Goal: Find specific page/section: Find specific page/section

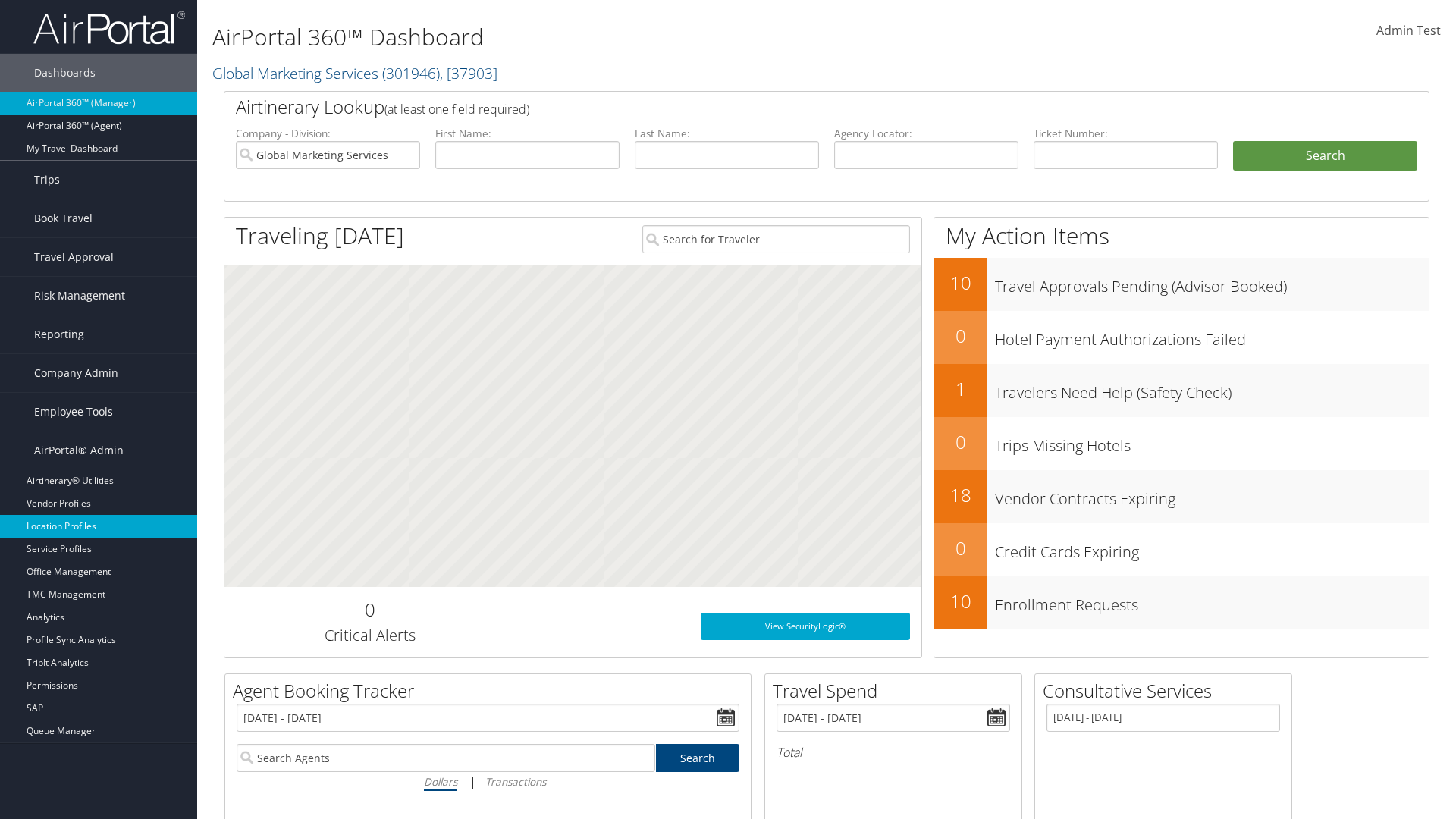
click at [99, 526] on link "Location Profiles" at bounding box center [99, 526] width 197 height 22
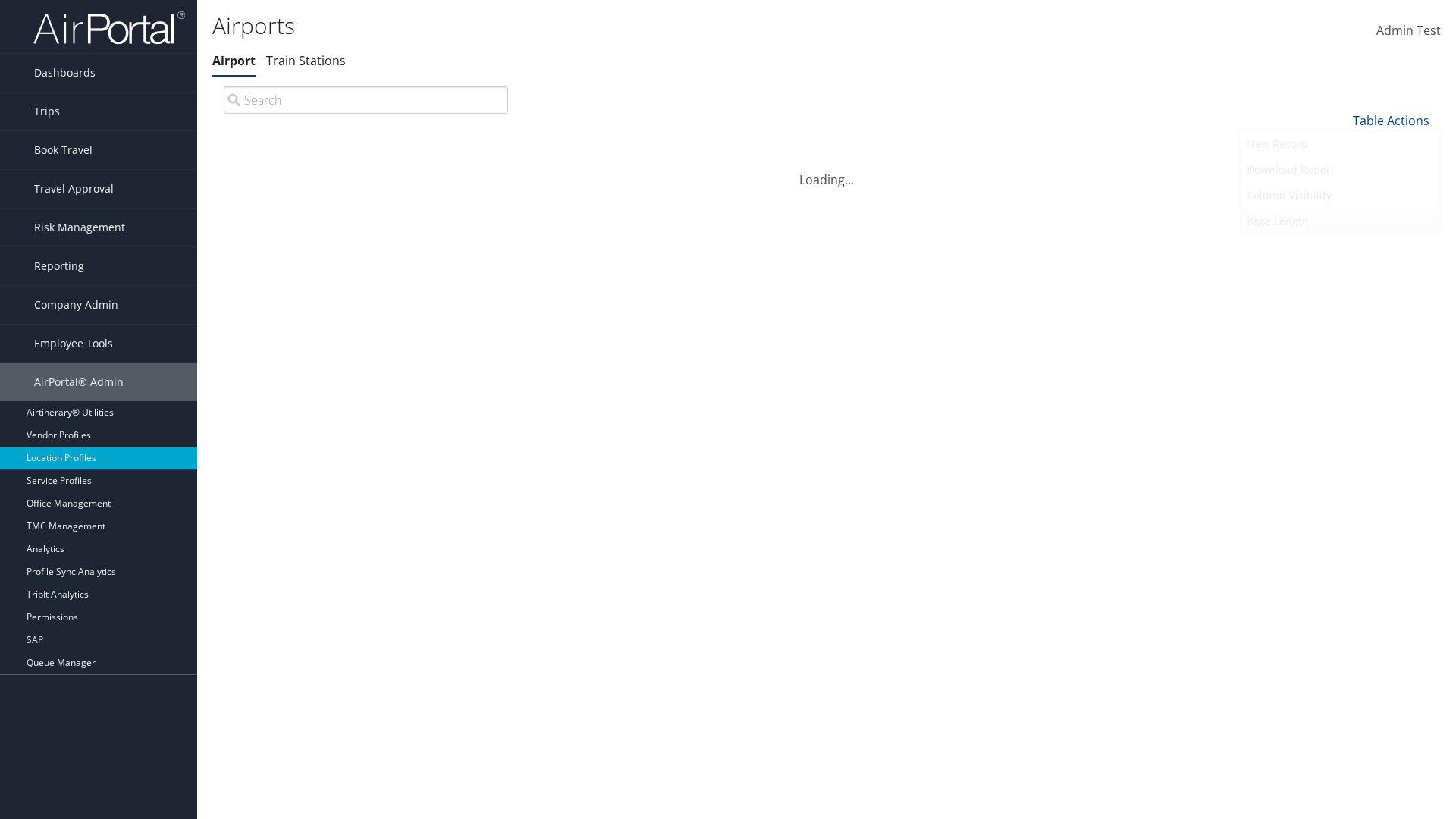
click at [1340, 221] on link "Page Length" at bounding box center [1340, 221] width 199 height 26
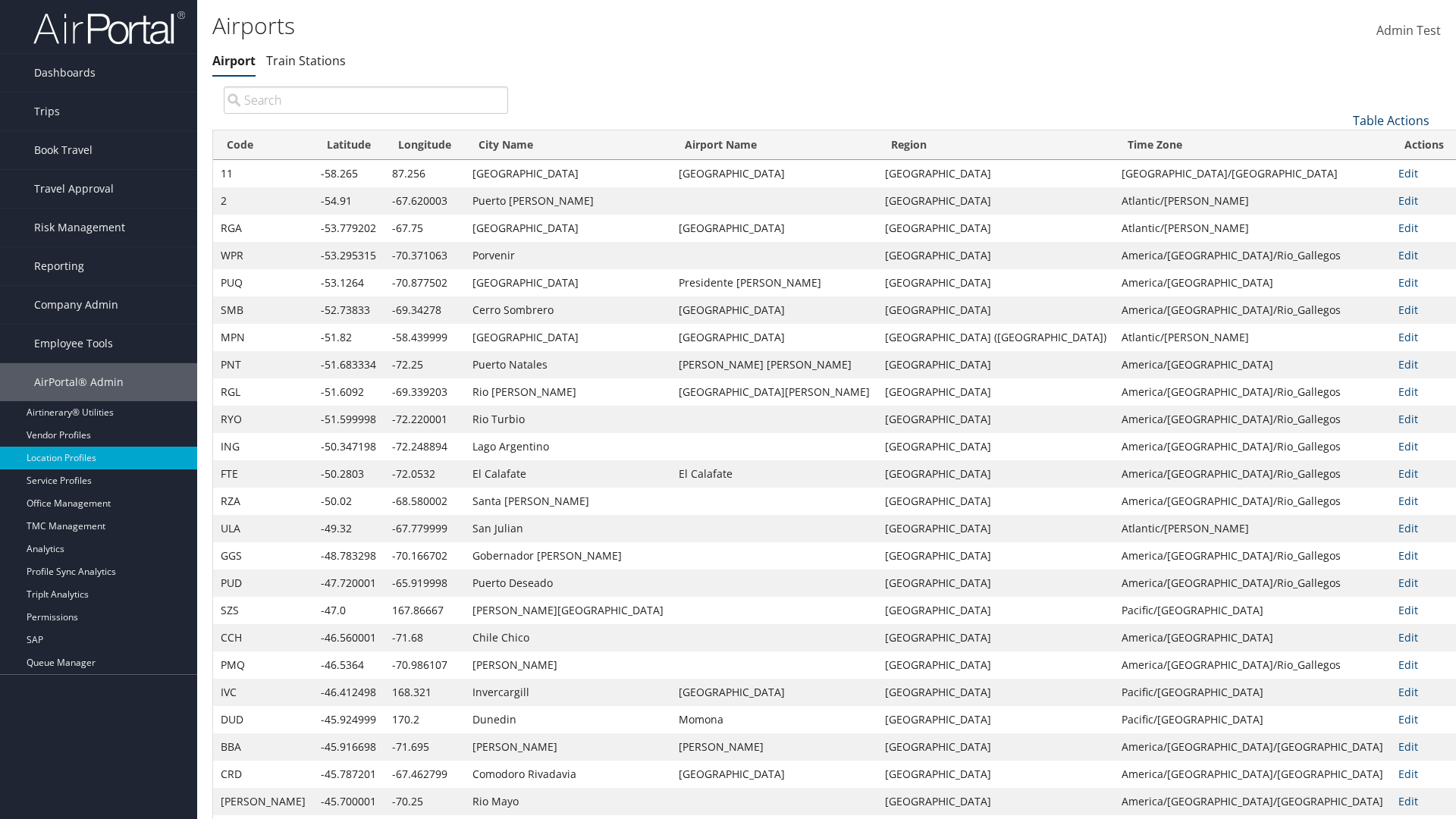
click at [1390, 120] on link "Table Actions" at bounding box center [1391, 120] width 77 height 17
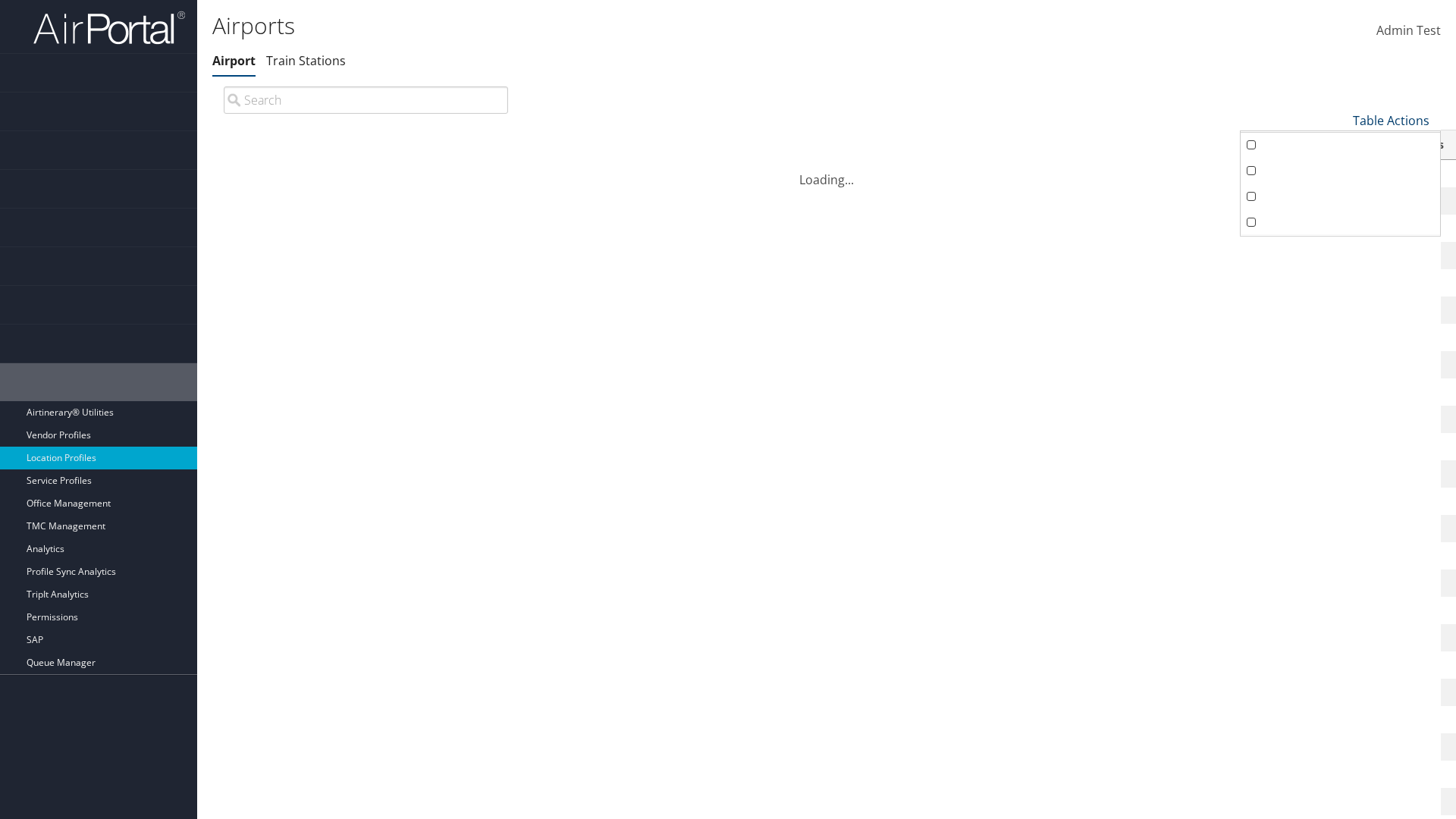
scroll to position [50, 0]
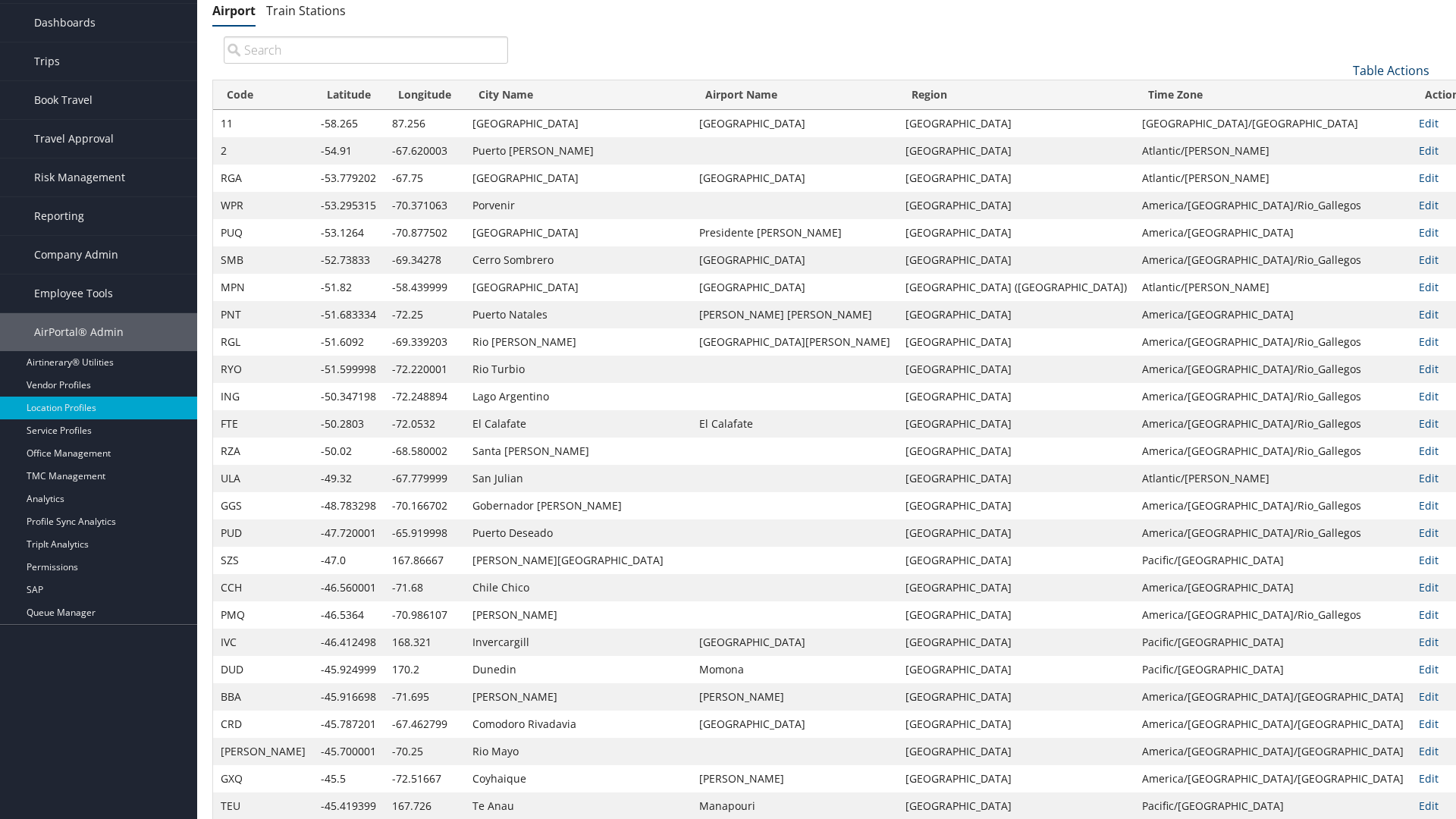
click at [1390, 78] on link "Table Actions" at bounding box center [1391, 70] width 77 height 17
click at [1340, 184] on link "Page Length" at bounding box center [1340, 171] width 199 height 26
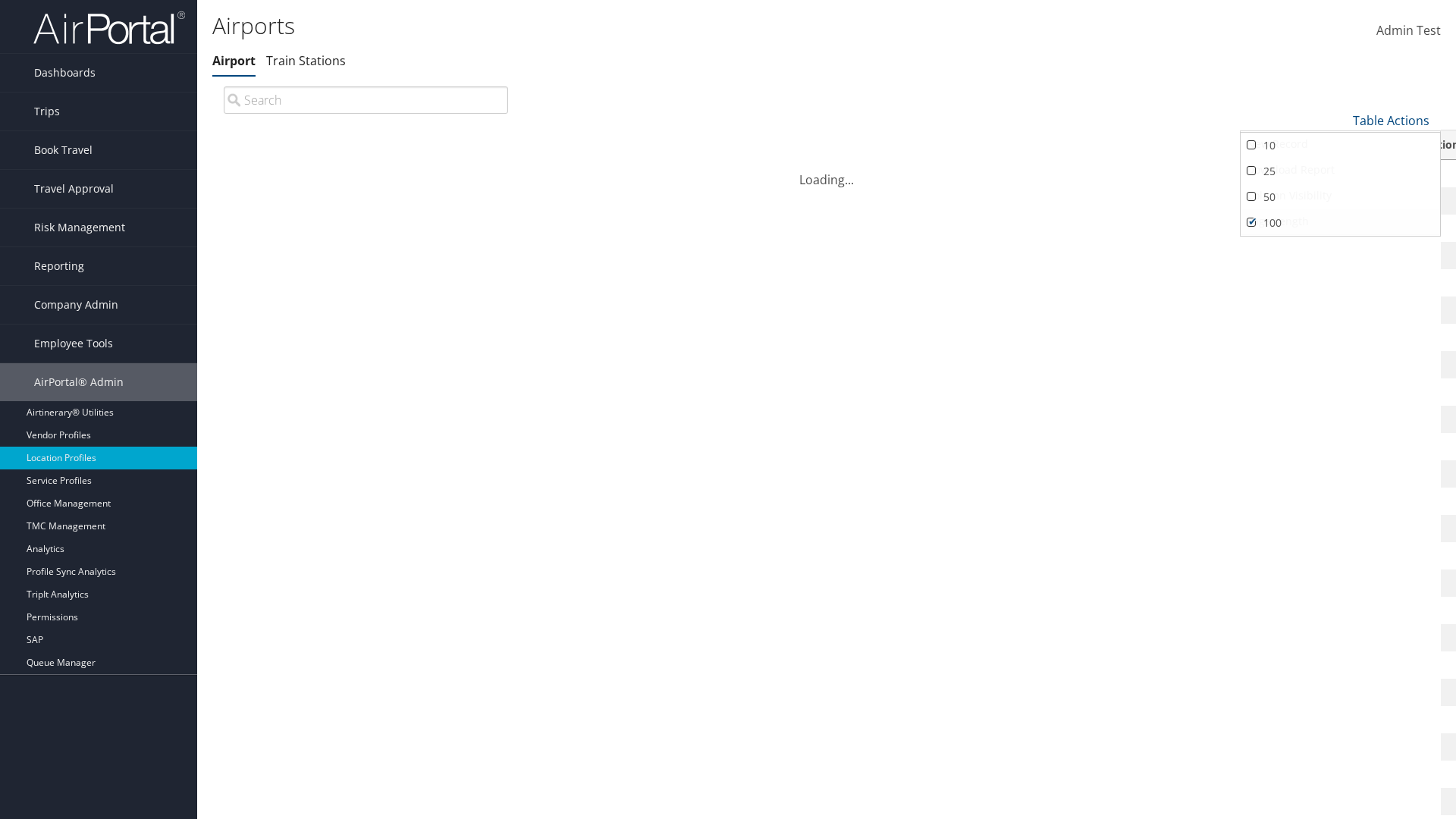
scroll to position [130, 0]
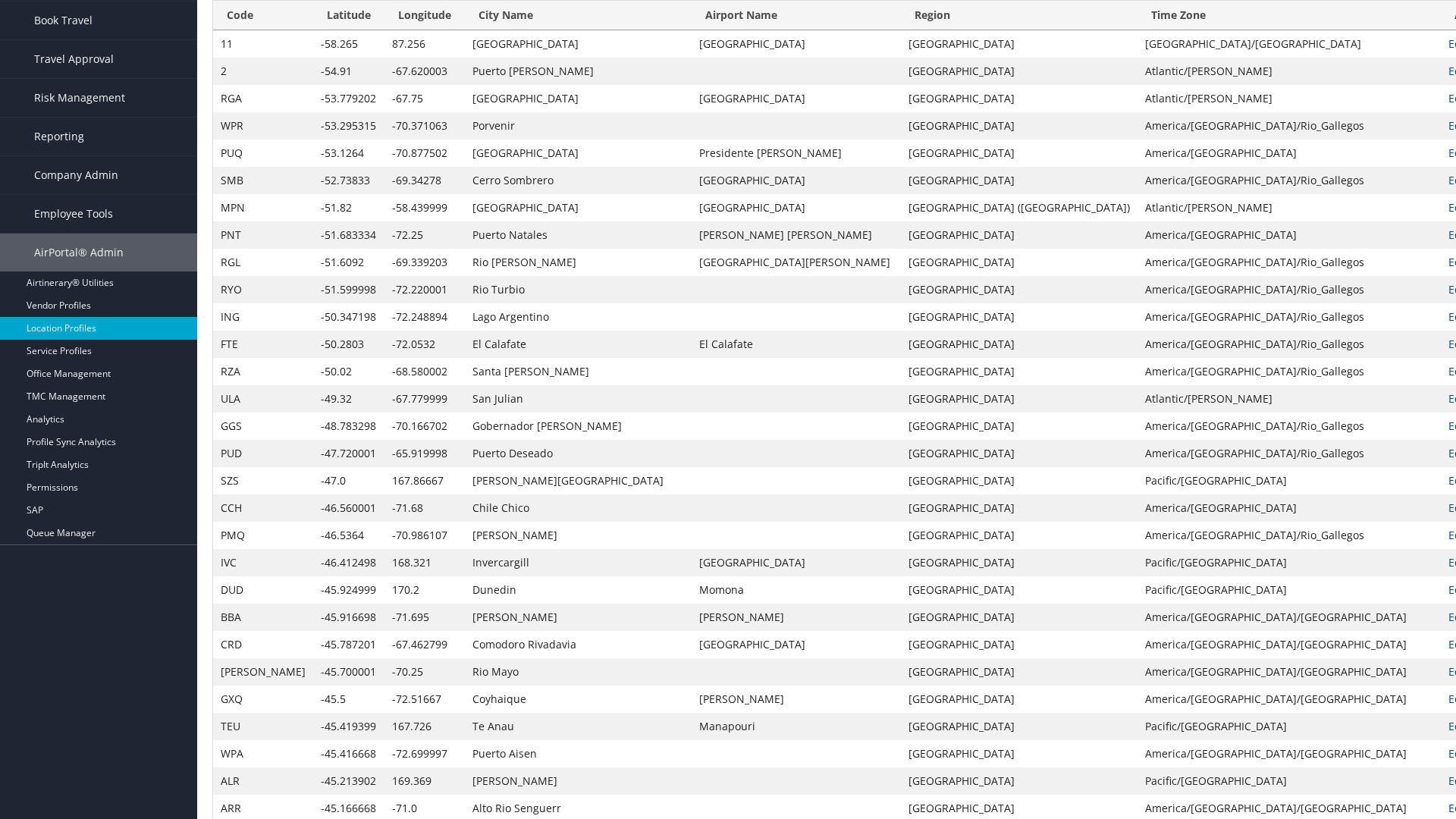
click at [245, 30] on th "Code" at bounding box center [263, 15] width 100 height 30
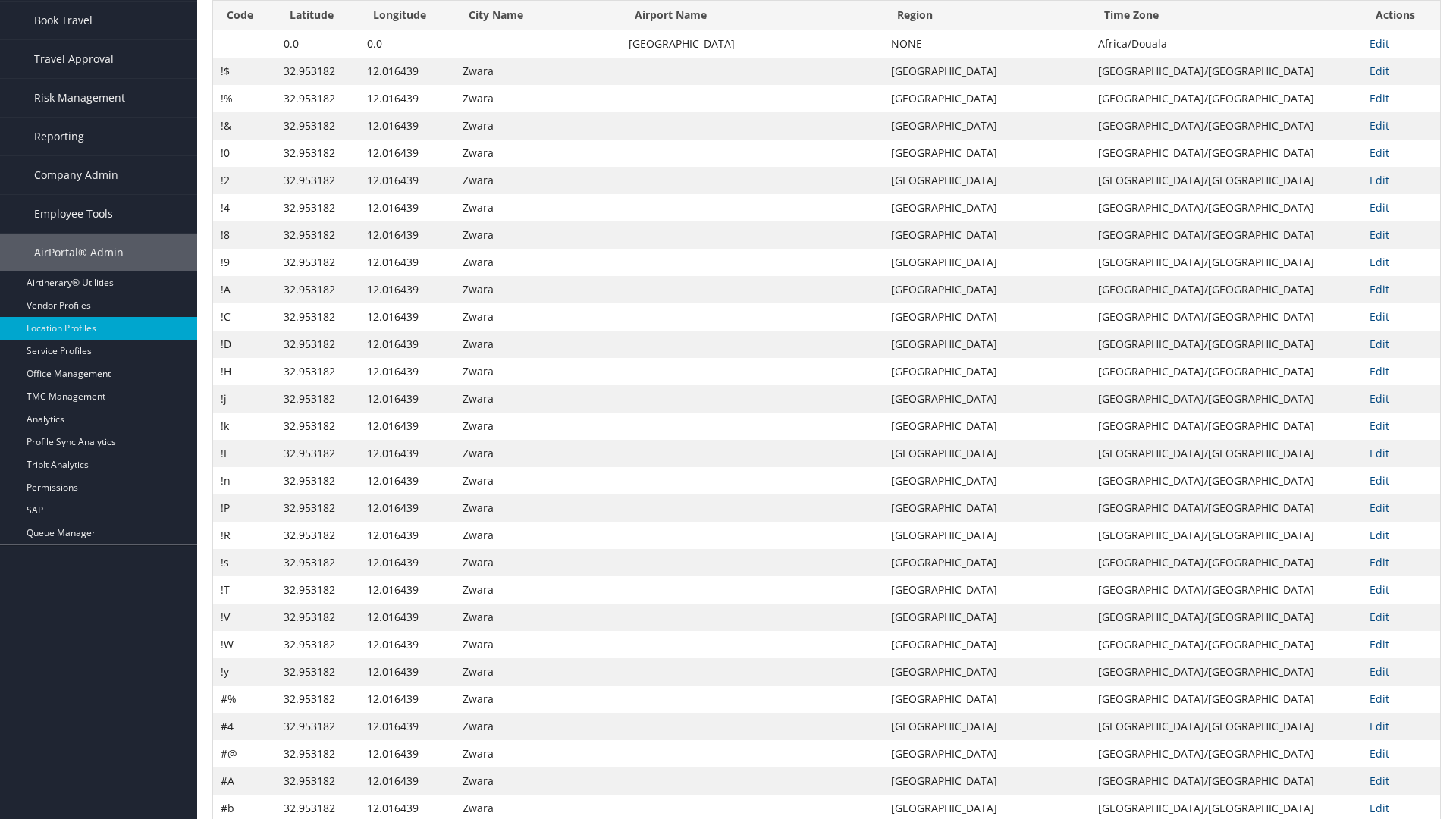
click at [245, 30] on th "Code" at bounding box center [244, 15] width 63 height 30
click at [320, 30] on th "Latitude" at bounding box center [318, 15] width 83 height 30
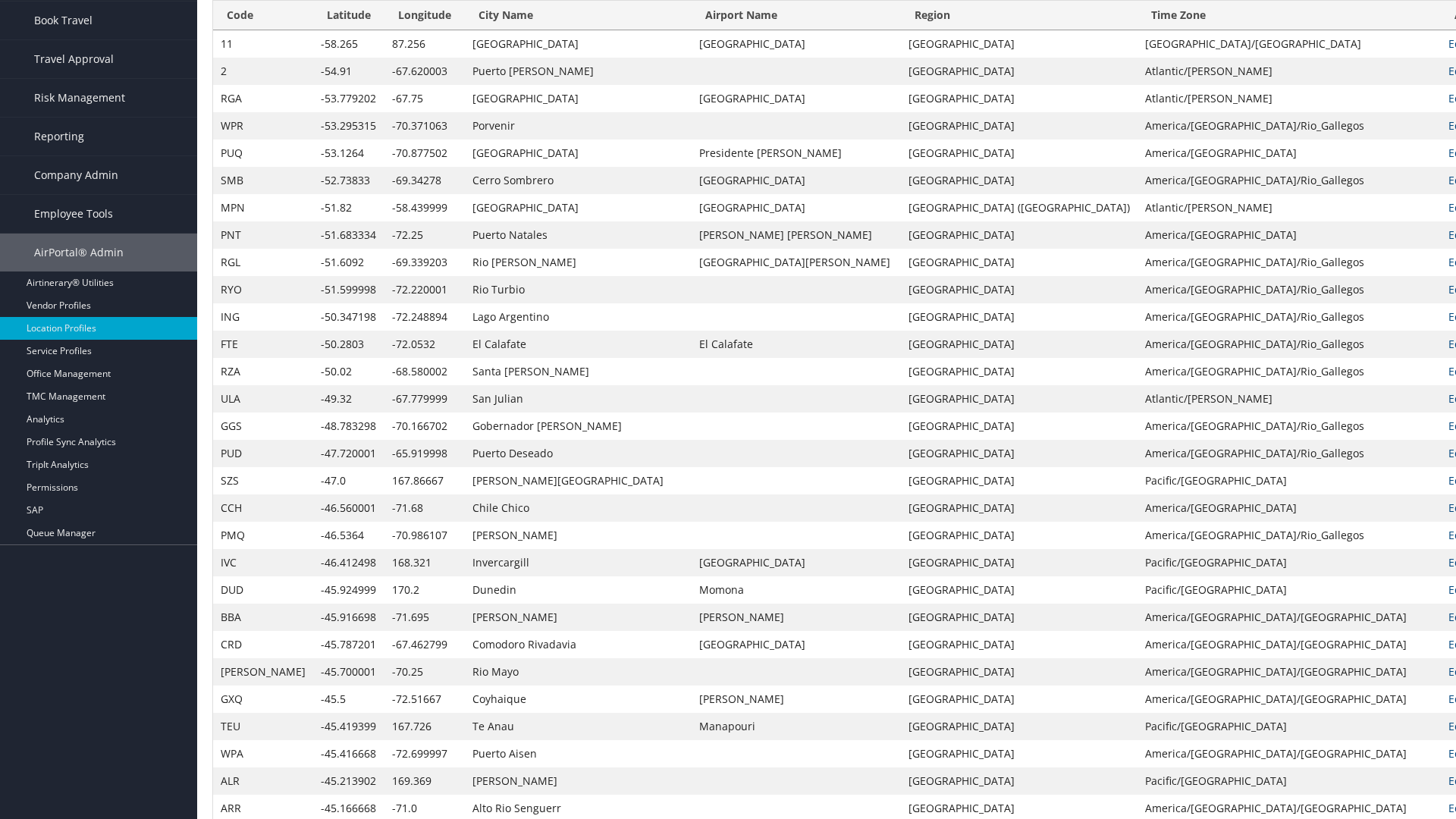
click at [320, 30] on th "Latitude" at bounding box center [348, 15] width 71 height 30
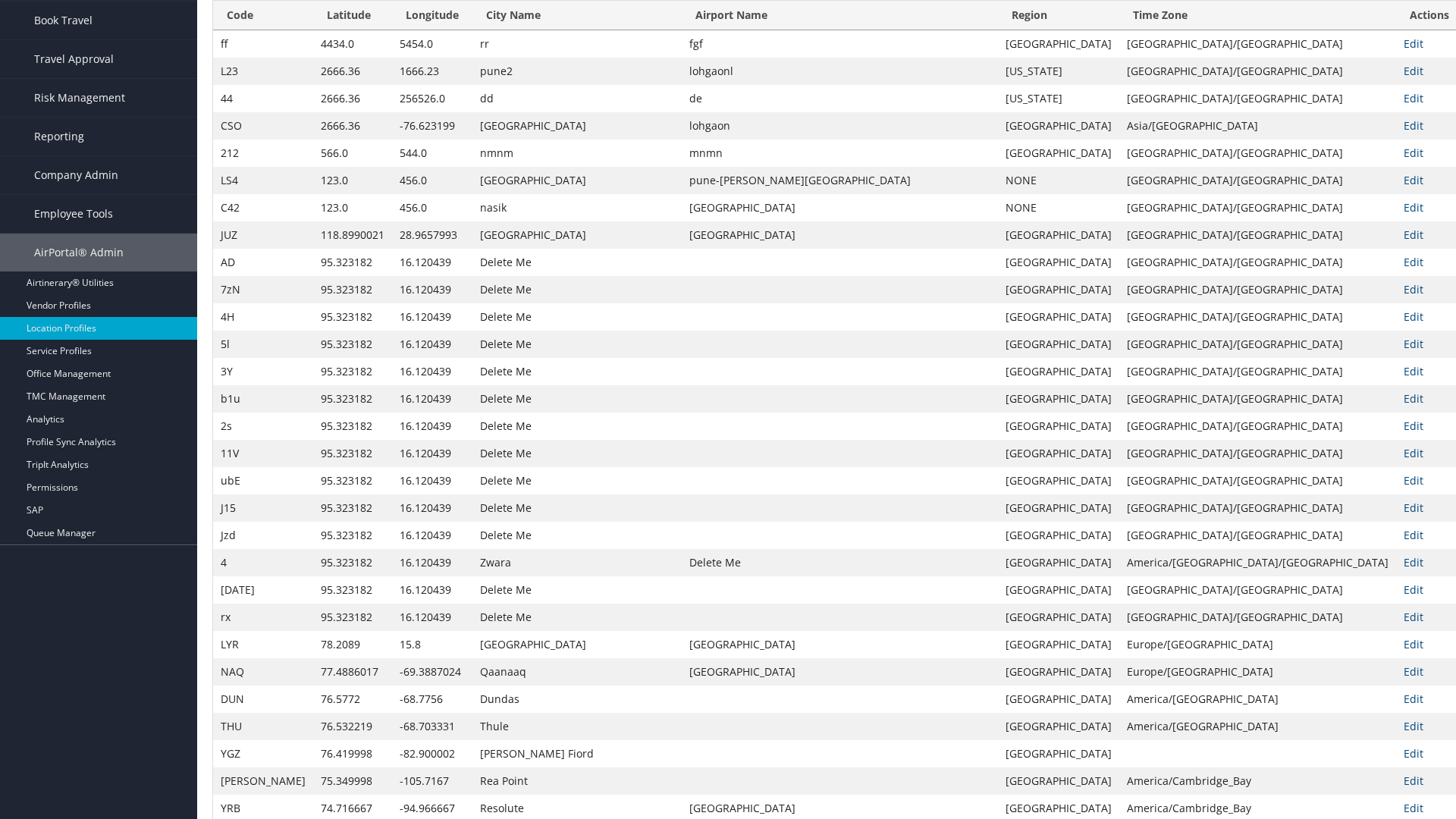
click at [418, 30] on th "Longitude" at bounding box center [432, 15] width 80 height 30
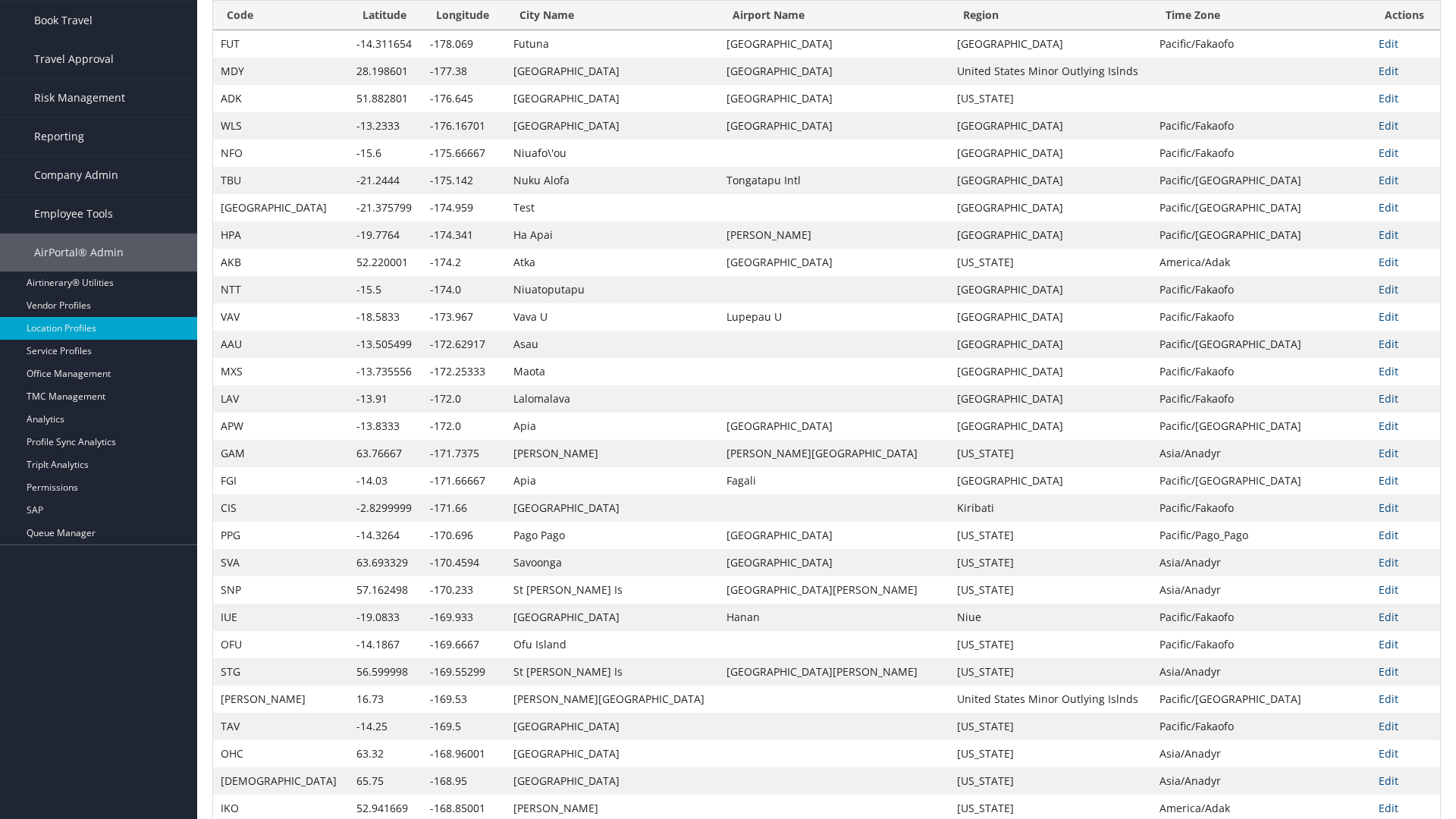
click at [422, 30] on th "Longitude" at bounding box center [464, 15] width 83 height 30
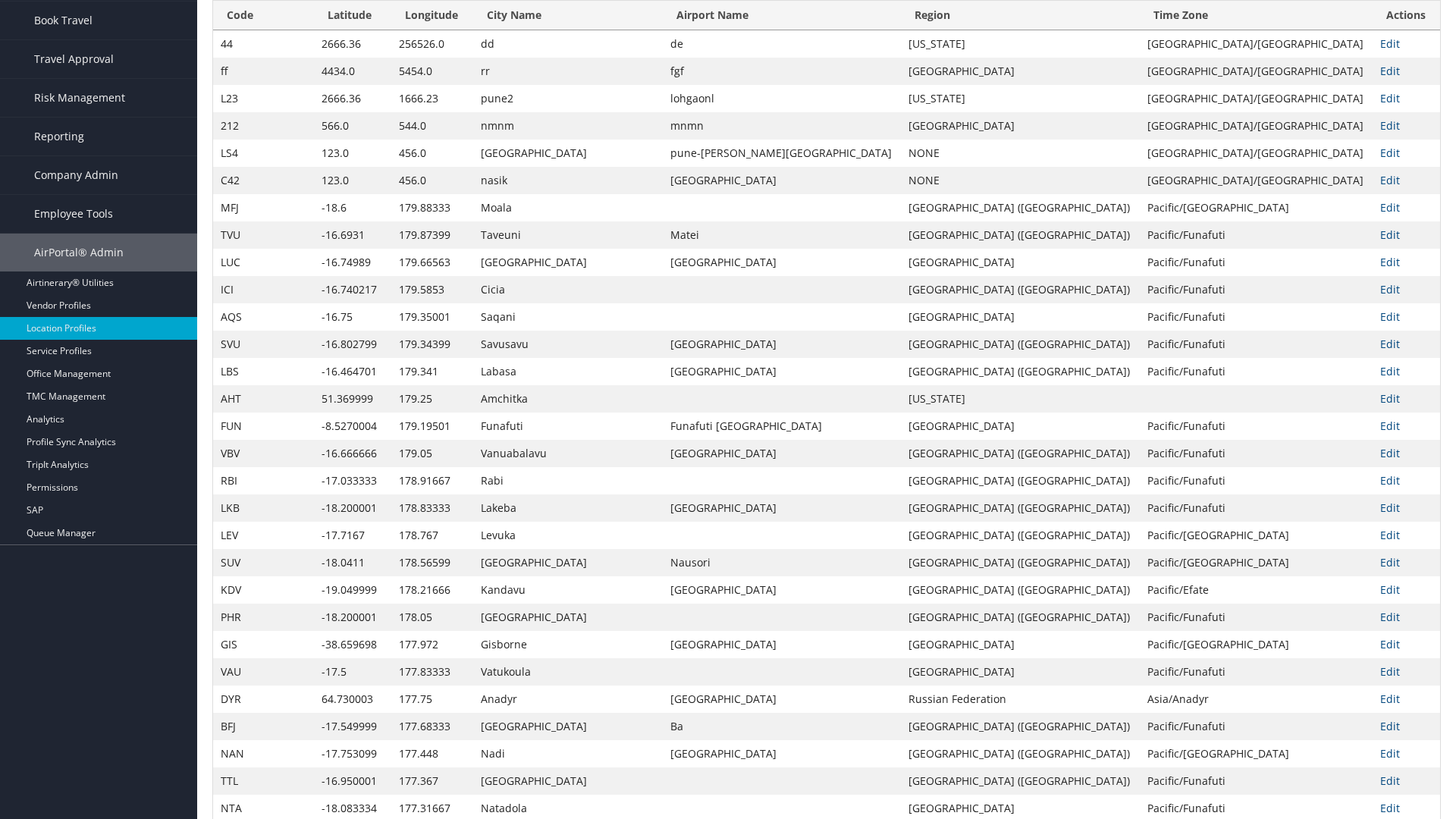
click at [549, 30] on th "City Name" at bounding box center [568, 15] width 190 height 30
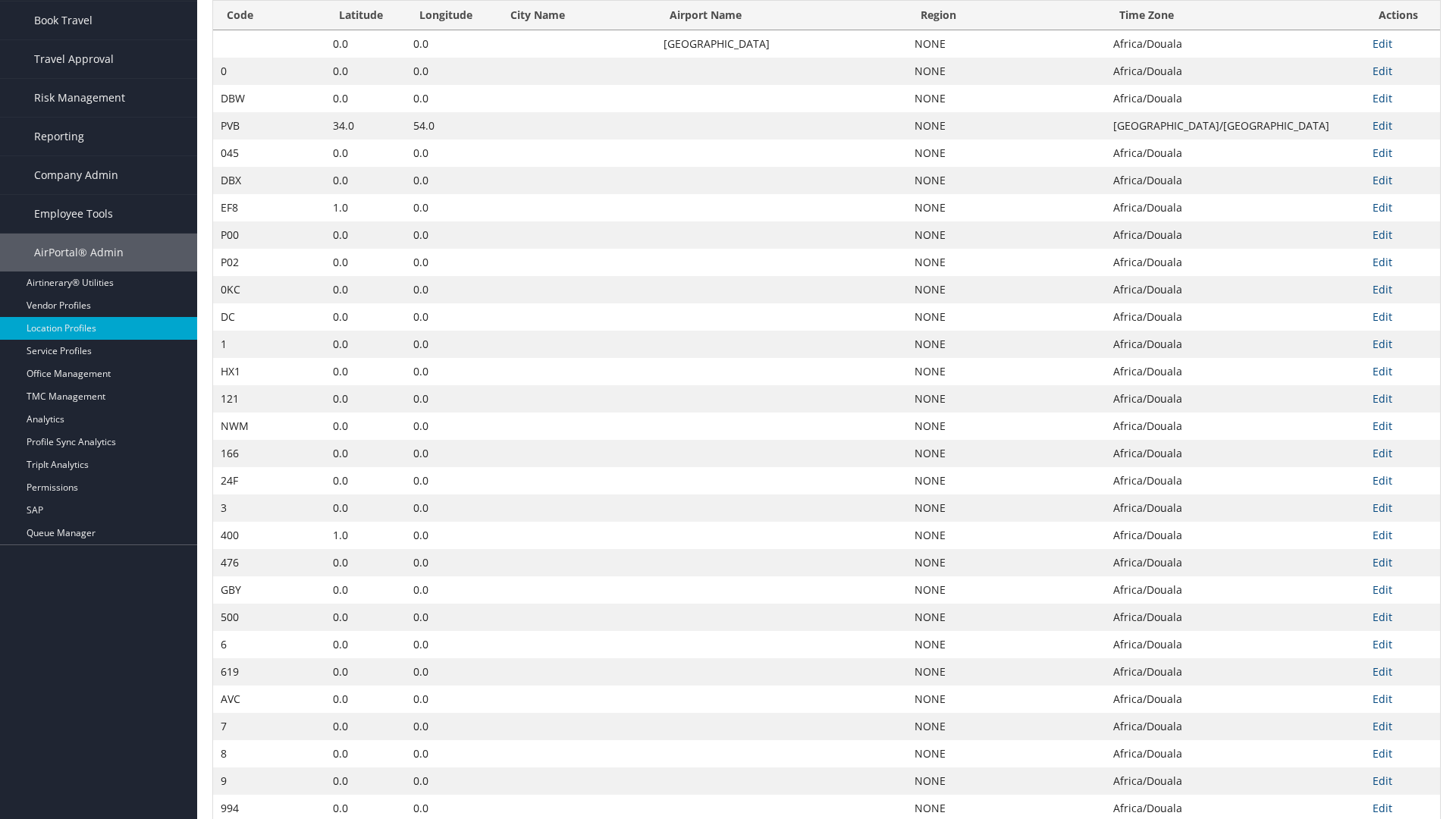
click at [544, 30] on th "City Name" at bounding box center [576, 15] width 159 height 30
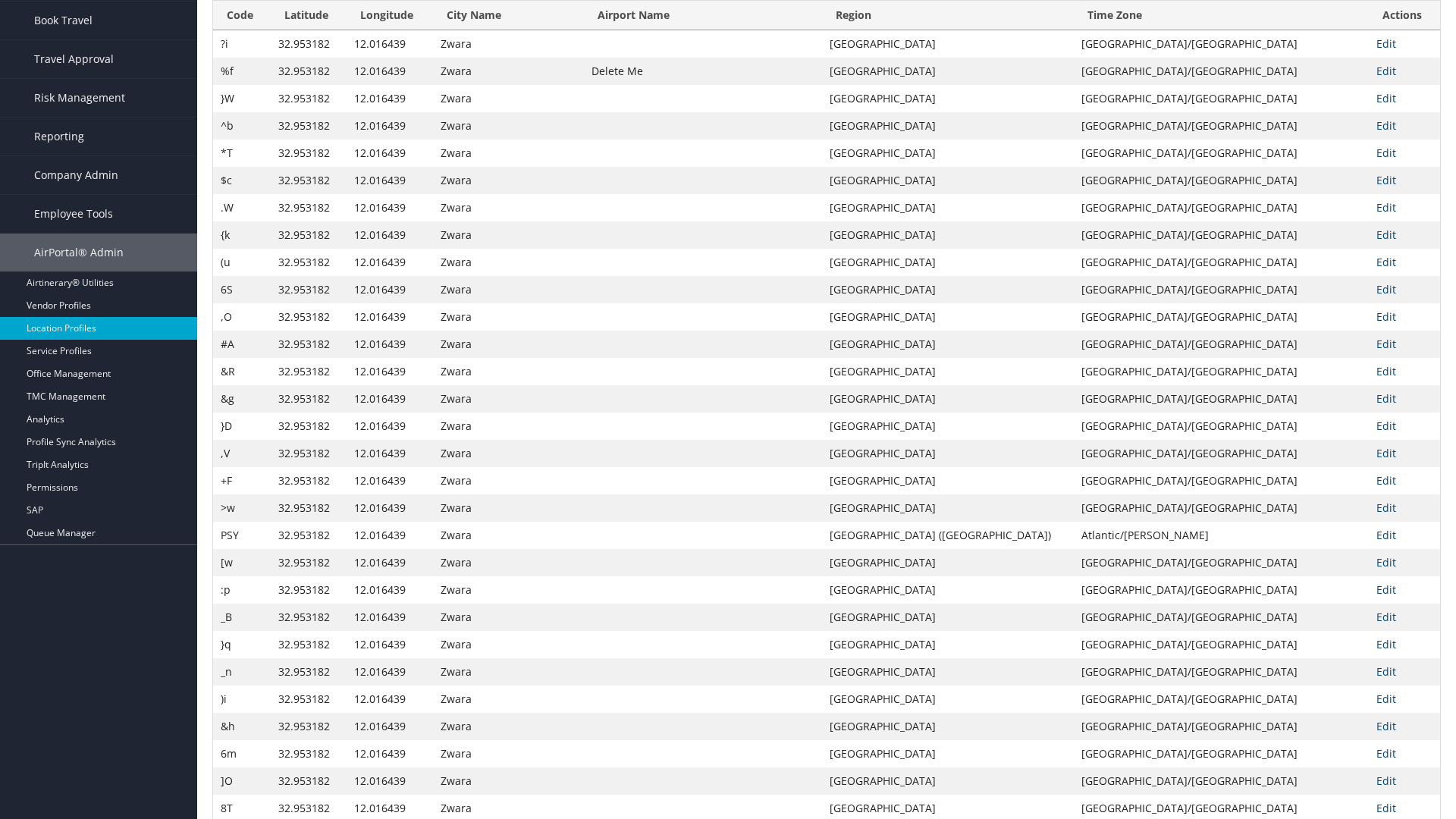
click at [762, 30] on th "Airport Name" at bounding box center [702, 15] width 238 height 30
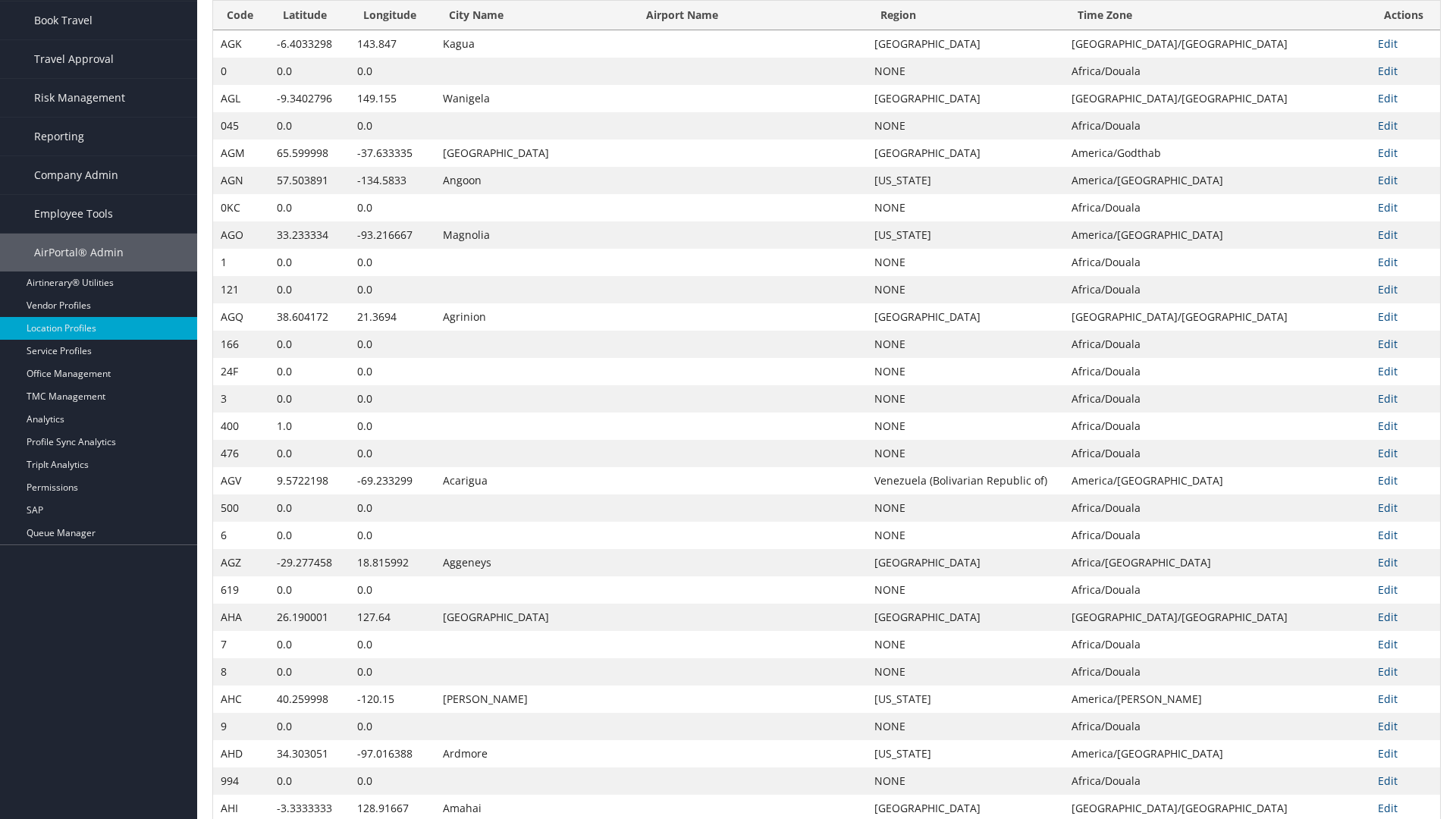
click at [759, 30] on th "Airport Name" at bounding box center [750, 15] width 235 height 30
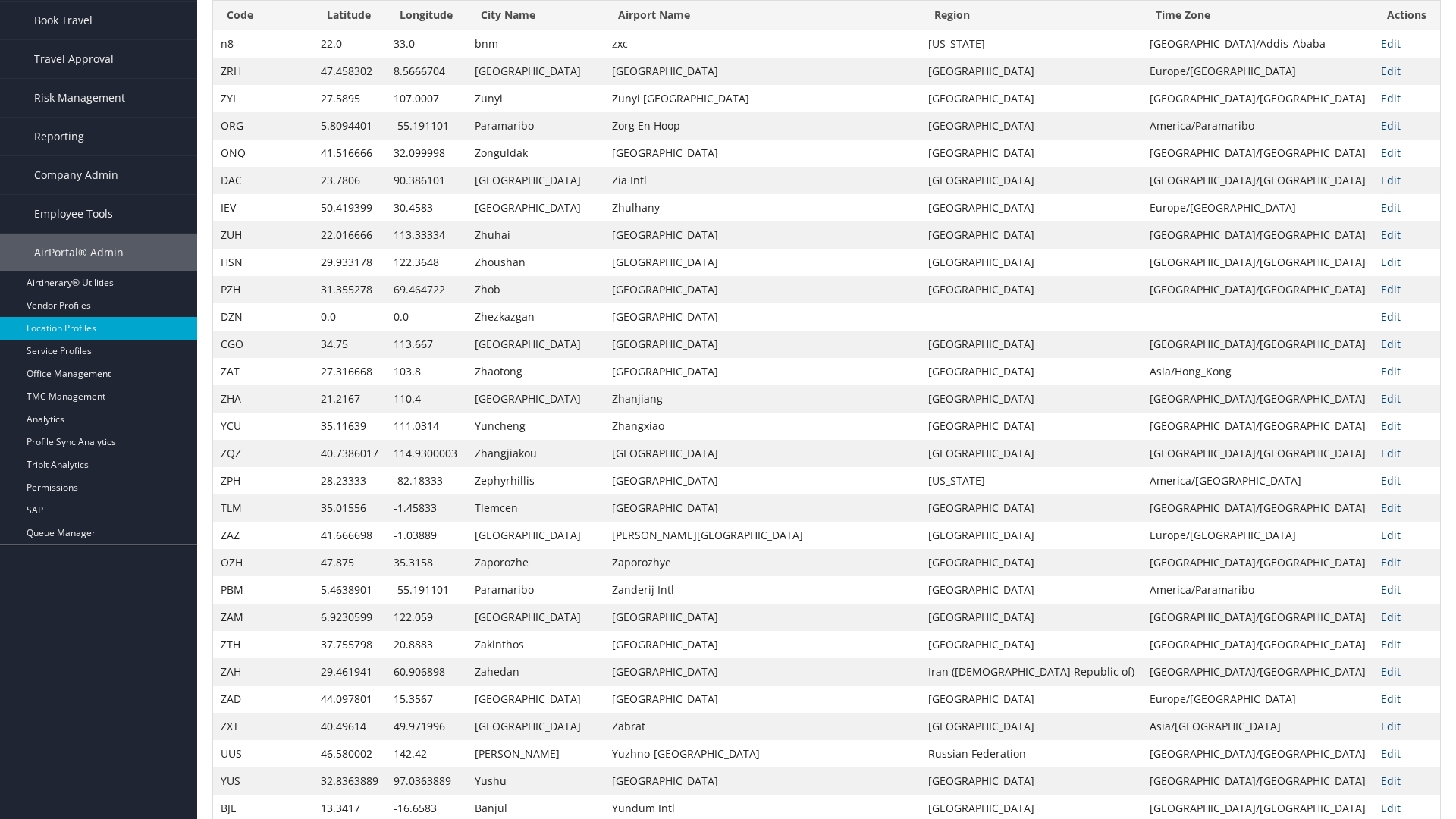
click at [1040, 30] on th "Region" at bounding box center [1031, 15] width 221 height 30
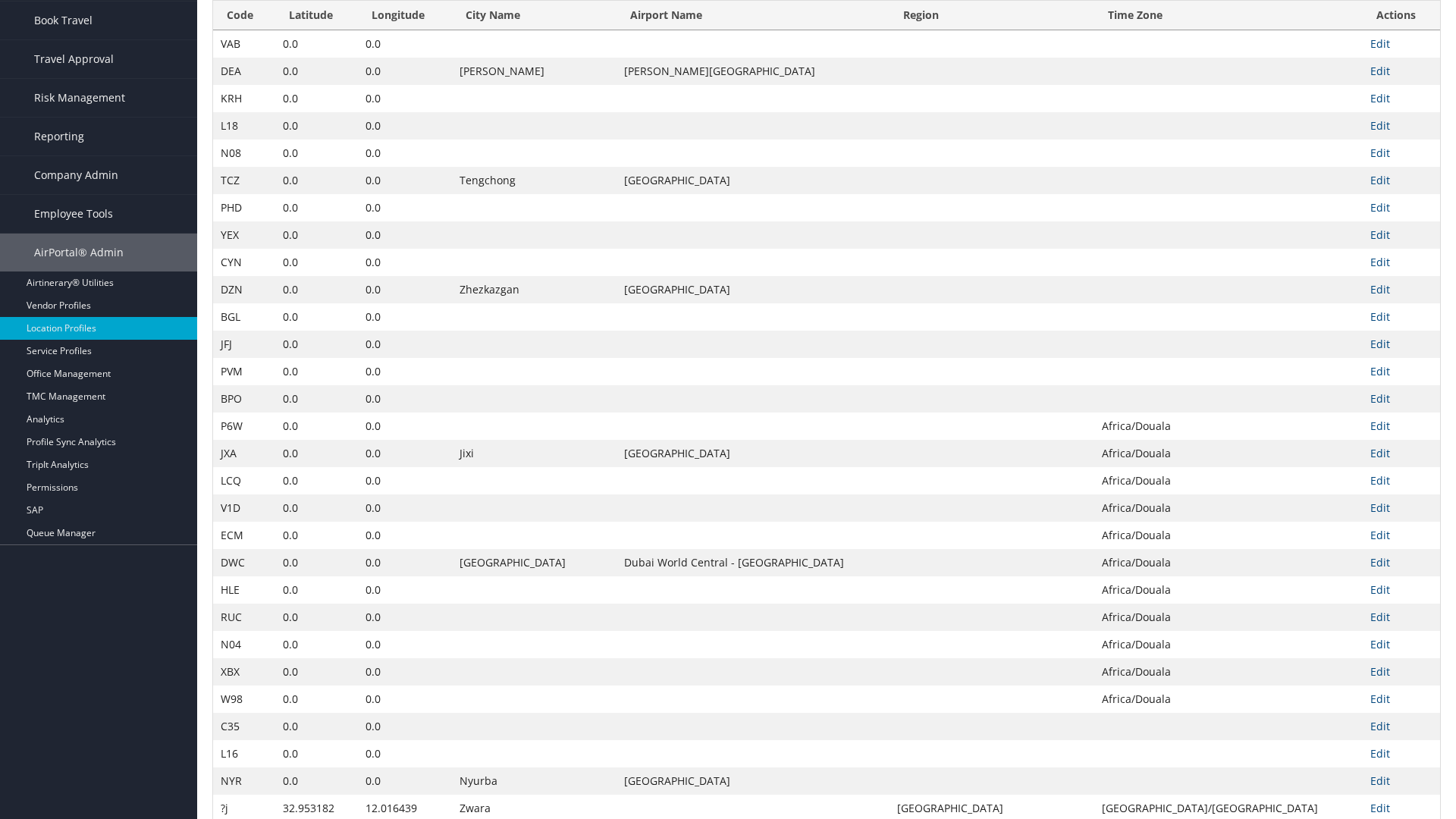
click at [1031, 30] on th "Region" at bounding box center [992, 15] width 205 height 30
